Goal: Information Seeking & Learning: Learn about a topic

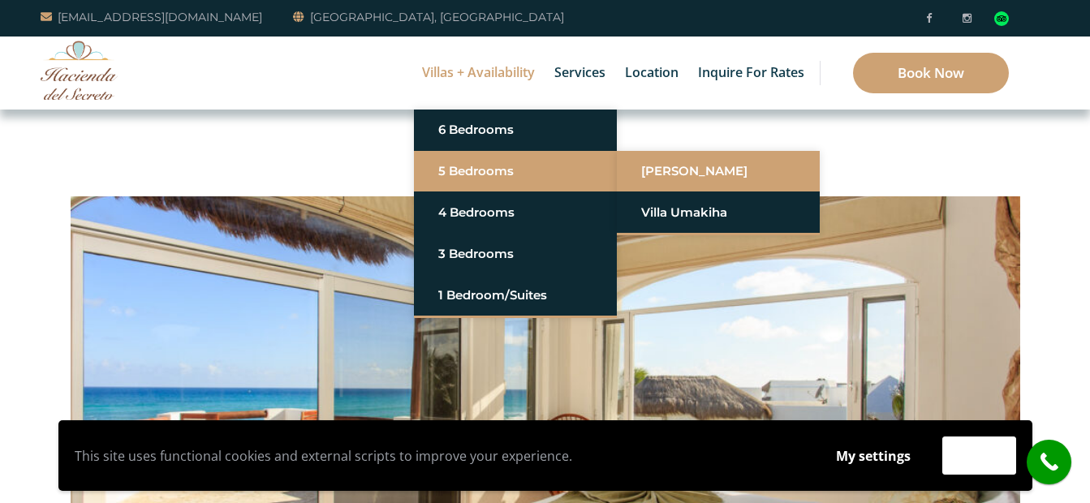
click at [685, 166] on link "[PERSON_NAME]" at bounding box center [718, 171] width 154 height 29
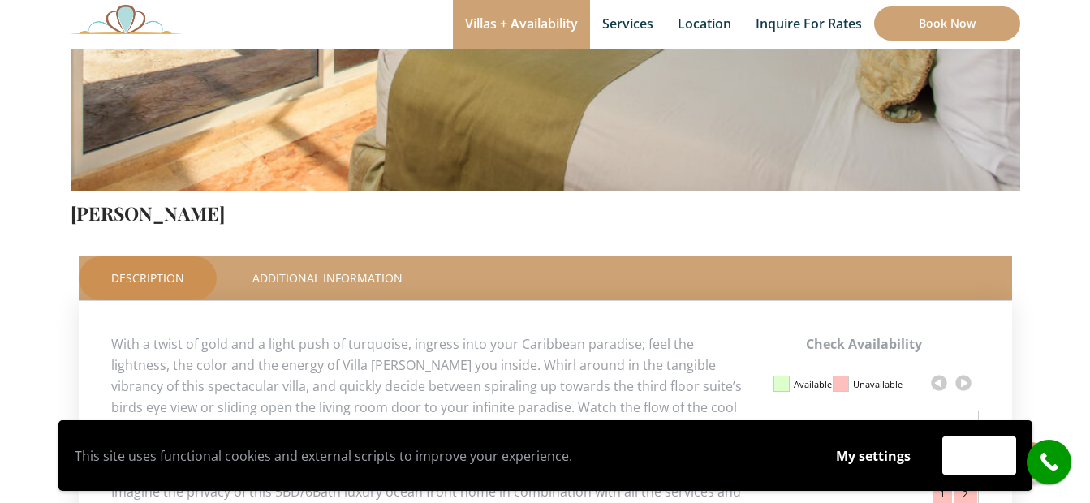
scroll to position [731, 0]
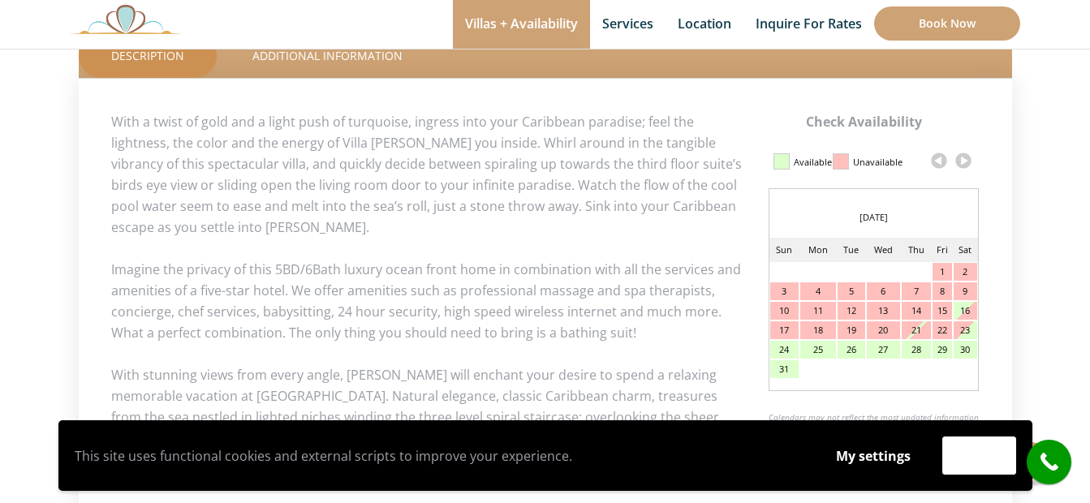
click at [966, 159] on link at bounding box center [964, 161] width 24 height 24
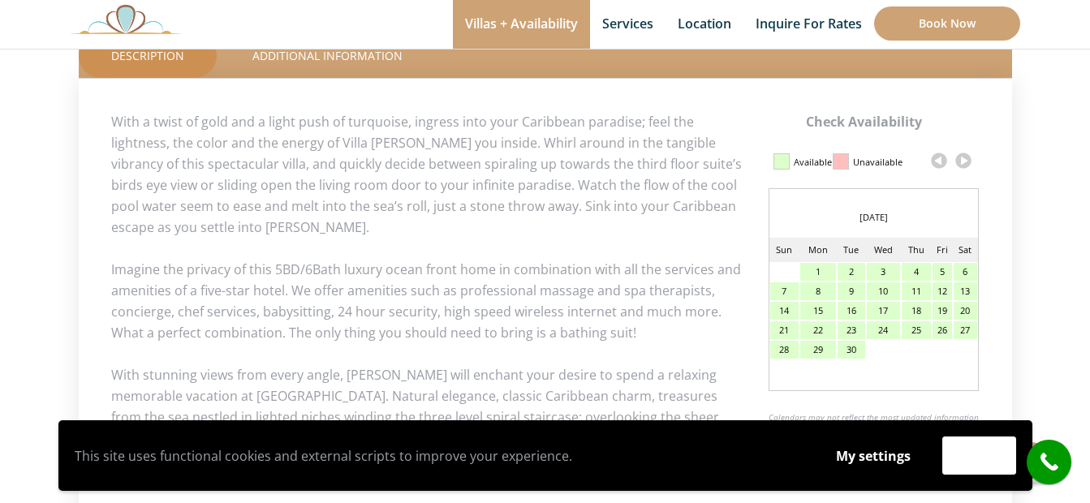
click at [966, 159] on link at bounding box center [964, 161] width 24 height 24
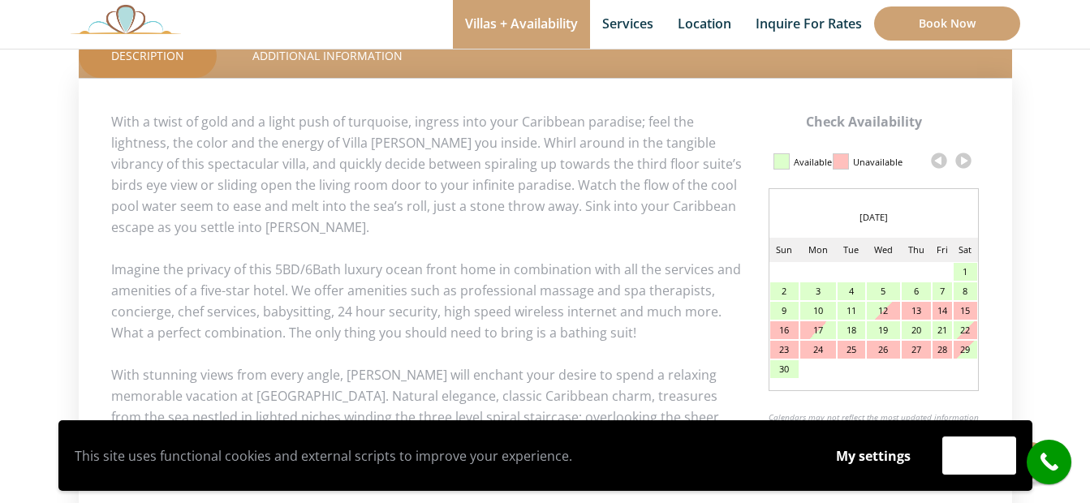
click at [966, 159] on link at bounding box center [964, 161] width 24 height 24
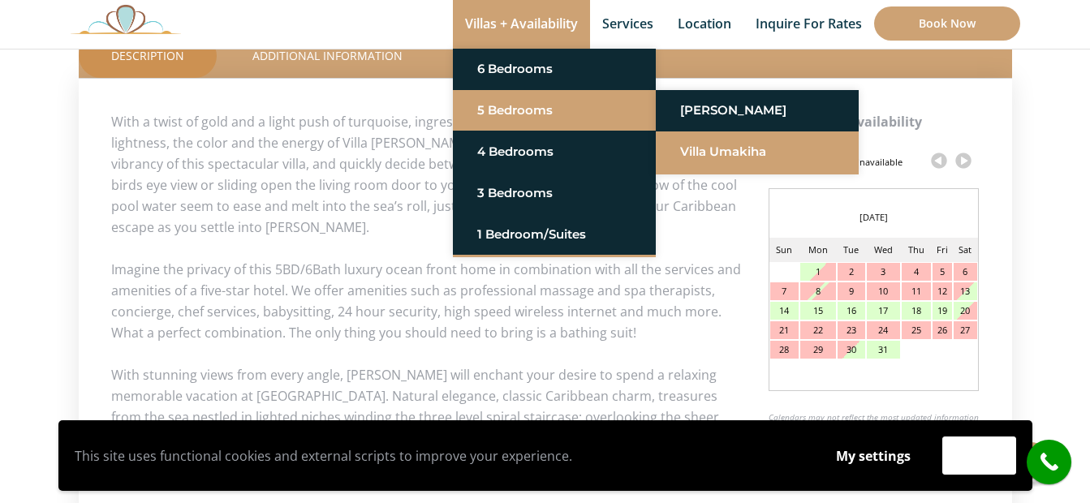
click at [736, 149] on link "Villa Umakiha" at bounding box center [757, 151] width 154 height 29
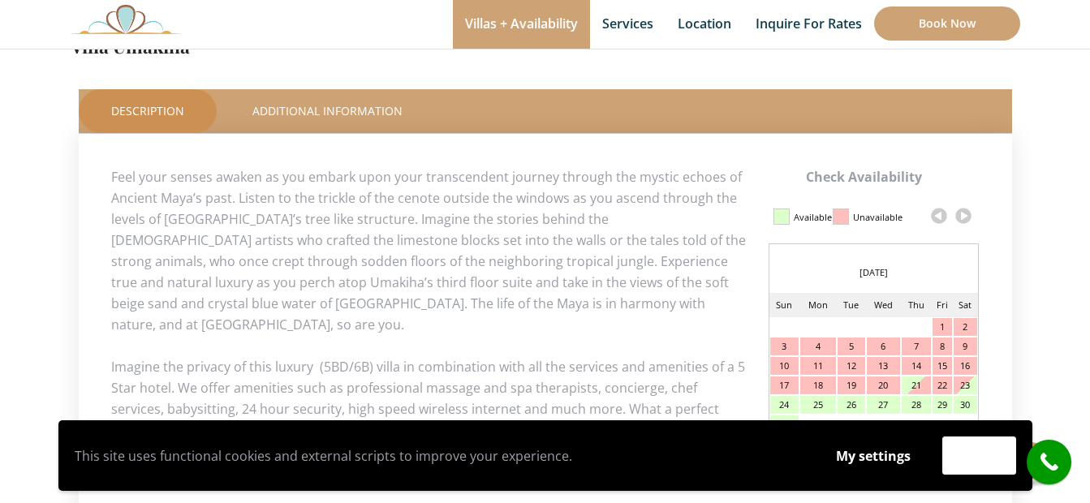
scroll to position [731, 0]
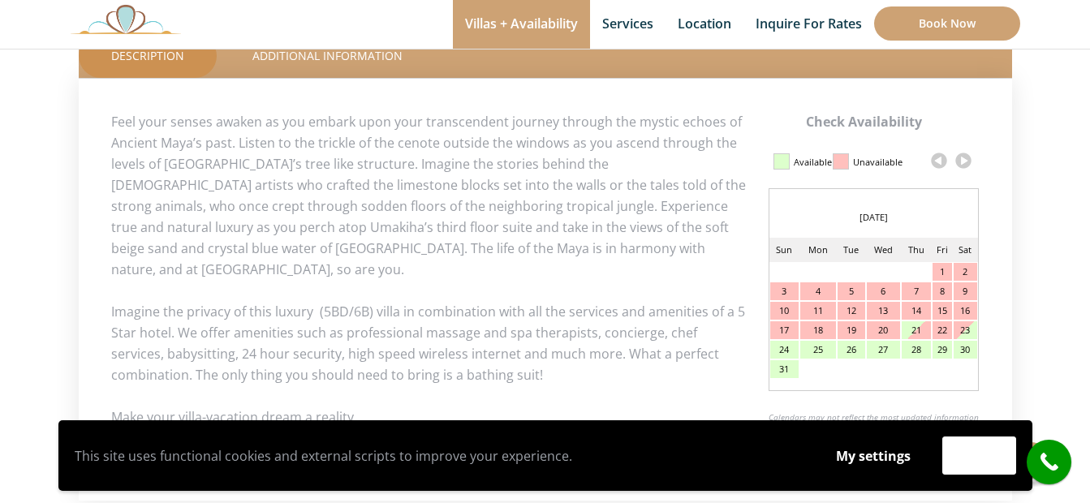
click at [961, 161] on link at bounding box center [964, 161] width 24 height 24
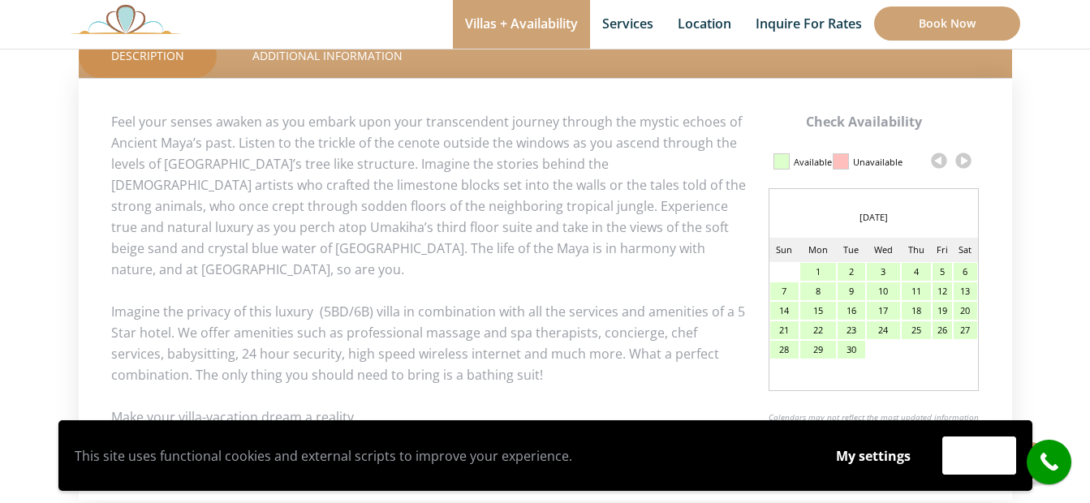
click at [961, 161] on link at bounding box center [964, 161] width 24 height 24
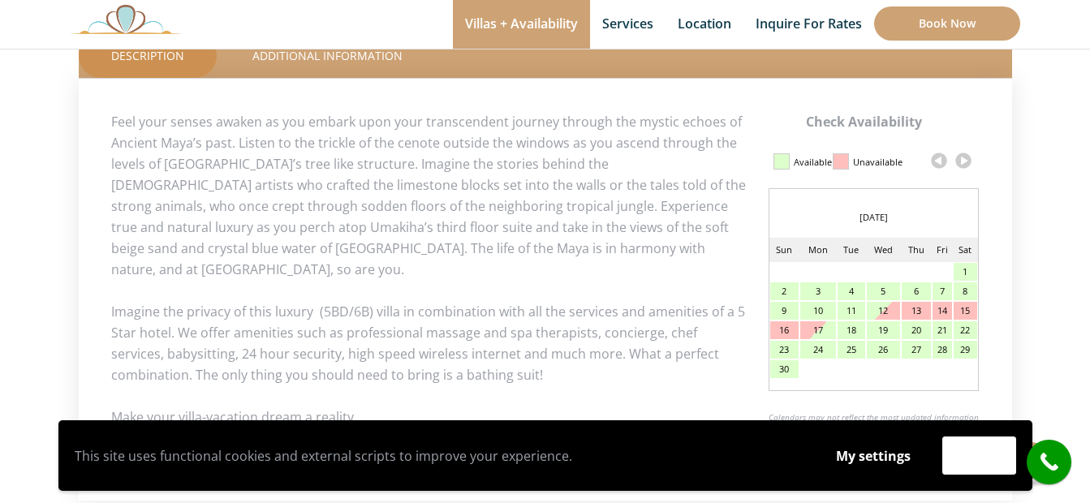
click at [961, 161] on link at bounding box center [964, 161] width 24 height 24
